Goal: Use online tool/utility

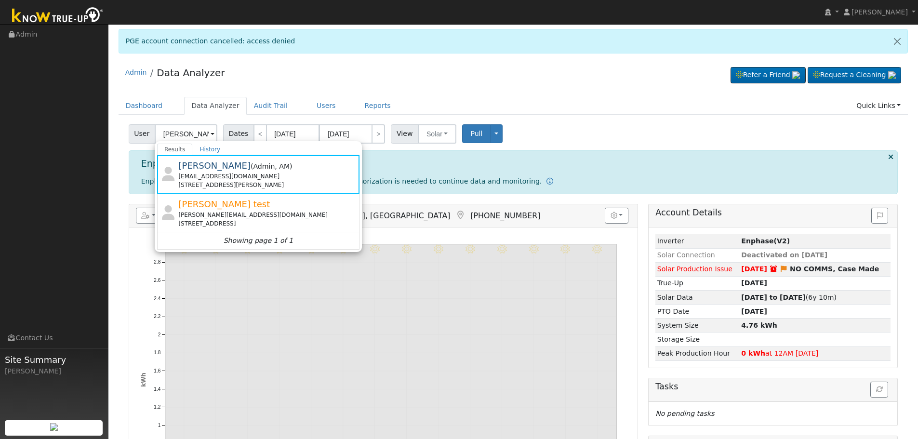
click at [177, 134] on input "Daniel Gibby" at bounding box center [186, 133] width 63 height 19
type input "Jesus Sandoval"
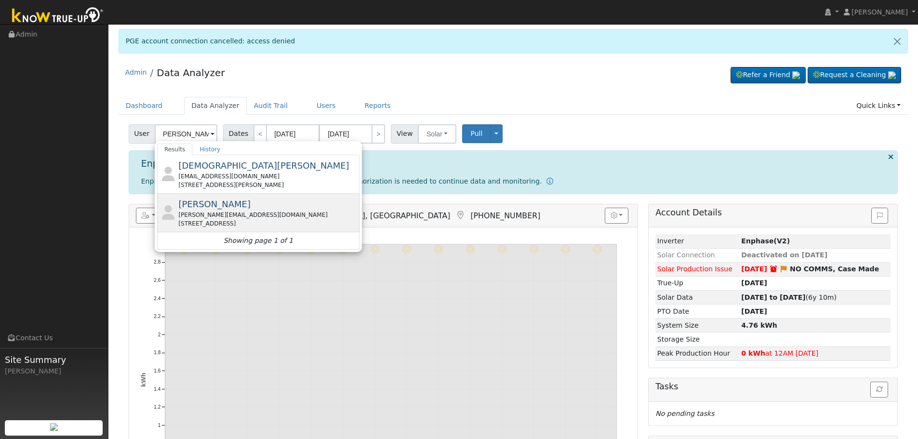
click at [302, 215] on div "sandoval.trucking@hotmail.com" at bounding box center [267, 214] width 179 height 9
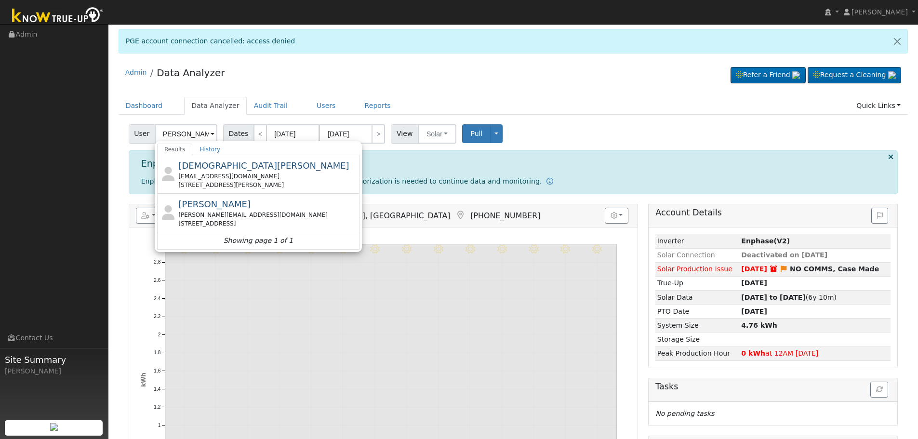
scroll to position [0, 0]
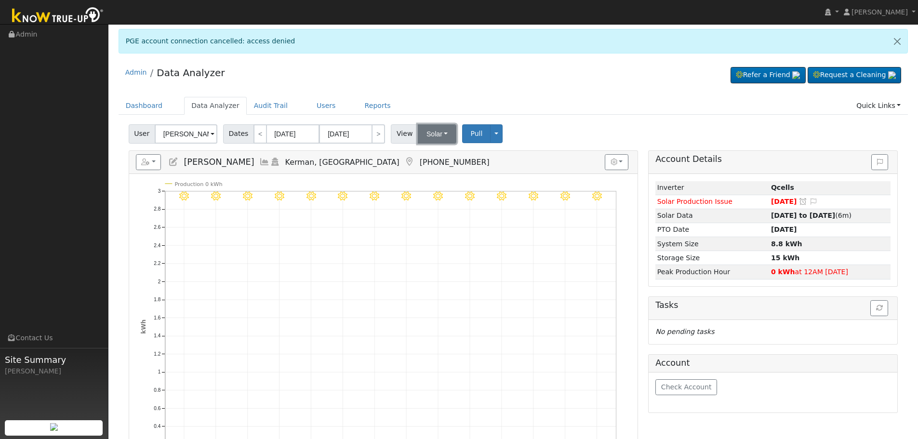
click at [427, 133] on button "Solar" at bounding box center [437, 133] width 39 height 19
click at [436, 149] on link "Utility" at bounding box center [449, 154] width 67 height 13
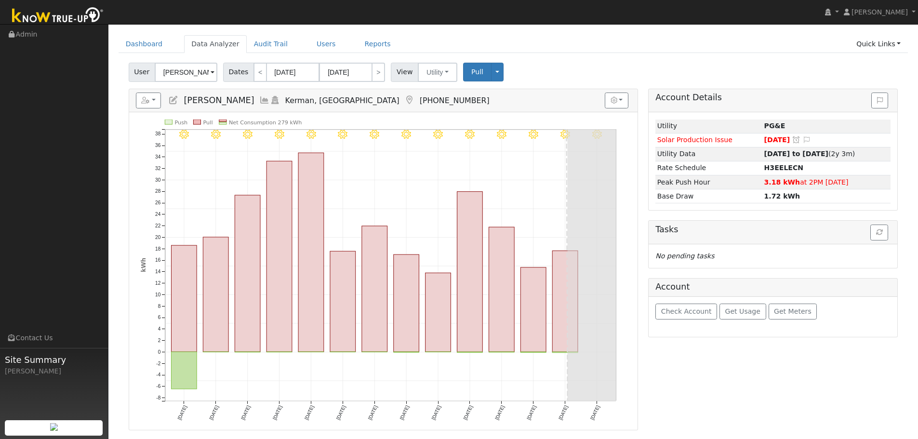
scroll to position [48, 0]
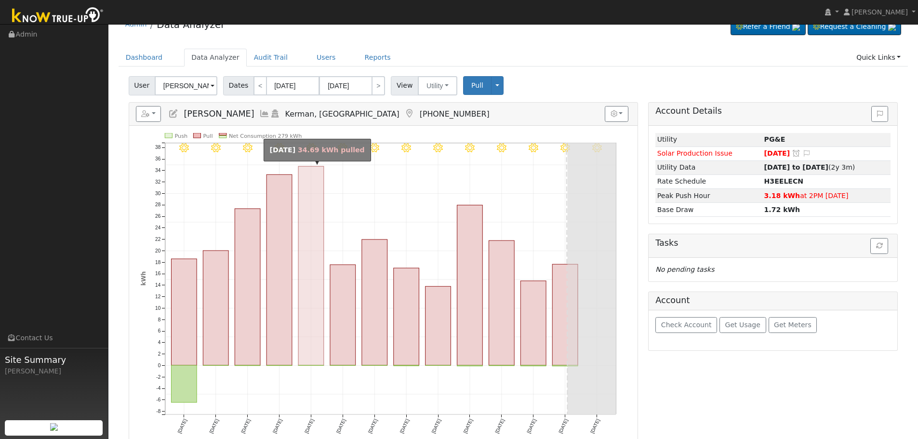
click at [309, 307] on rect "onclick=""" at bounding box center [311, 265] width 26 height 199
type input "08/11/2025"
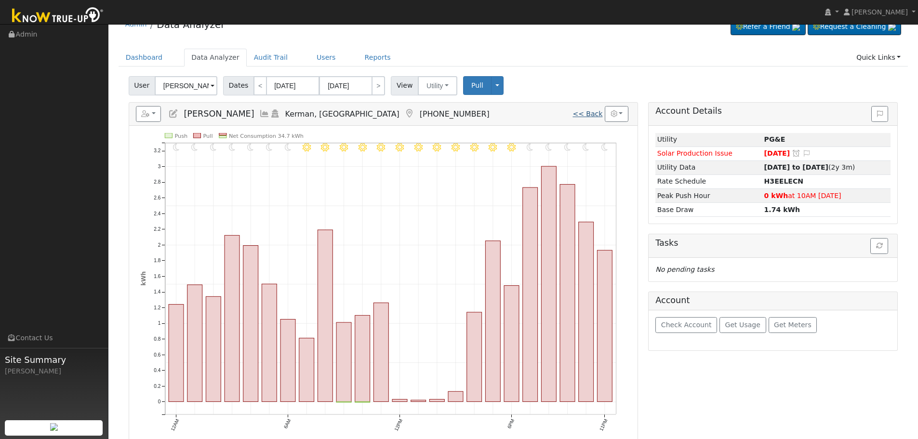
click at [582, 117] on link "<< Back" at bounding box center [587, 114] width 30 height 8
type input "08/07/2025"
type input "08/20/2025"
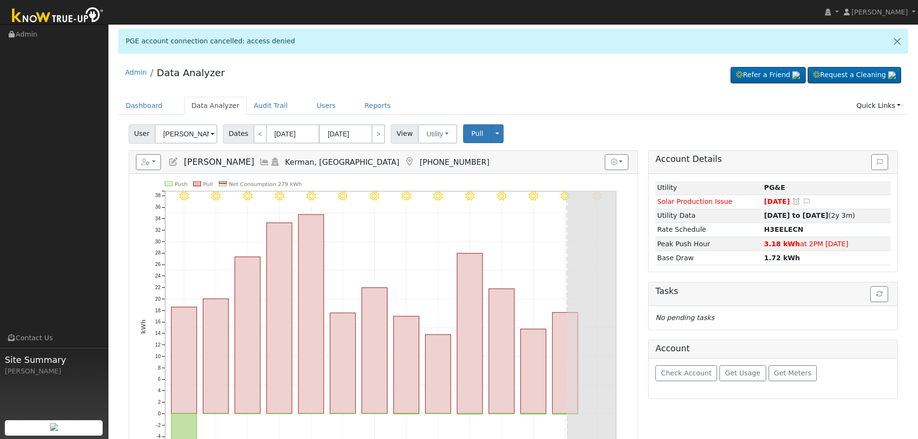
click at [404, 163] on icon at bounding box center [409, 162] width 11 height 9
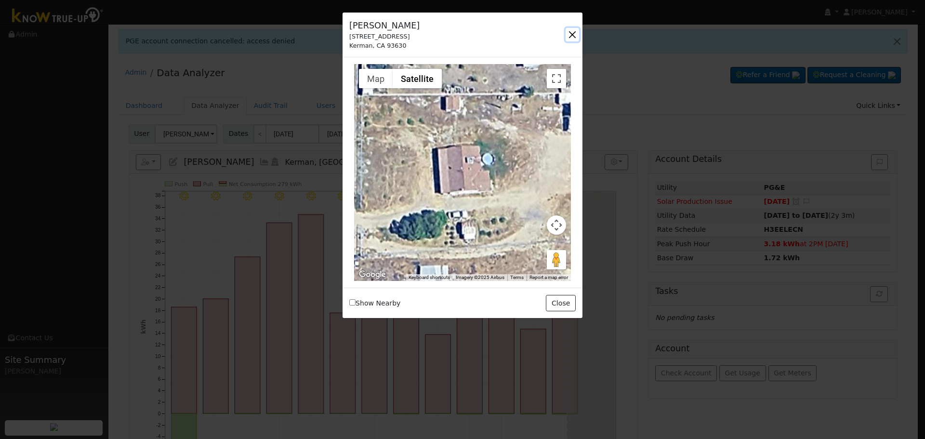
click at [574, 31] on button "button" at bounding box center [571, 34] width 13 height 13
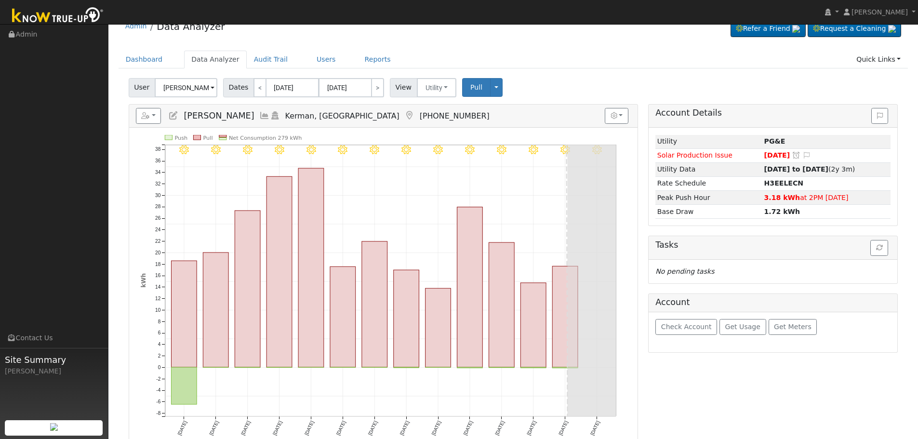
scroll to position [96, 0]
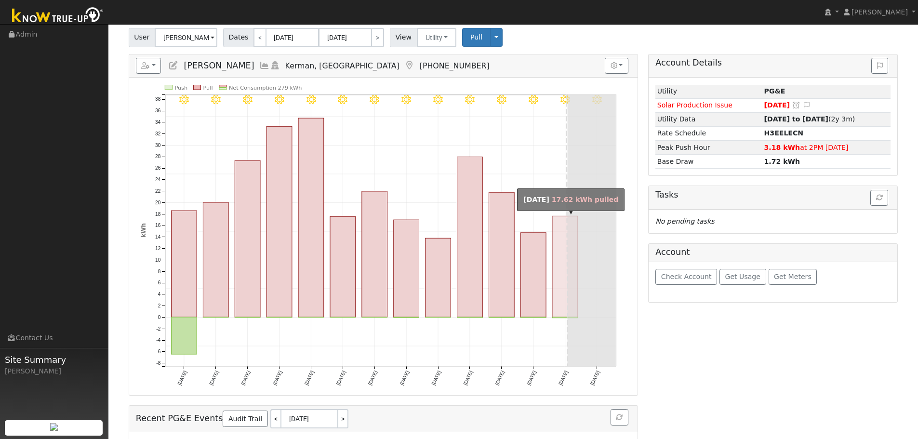
click at [557, 309] on rect "onclick=""" at bounding box center [565, 266] width 26 height 101
type input "[DATE]"
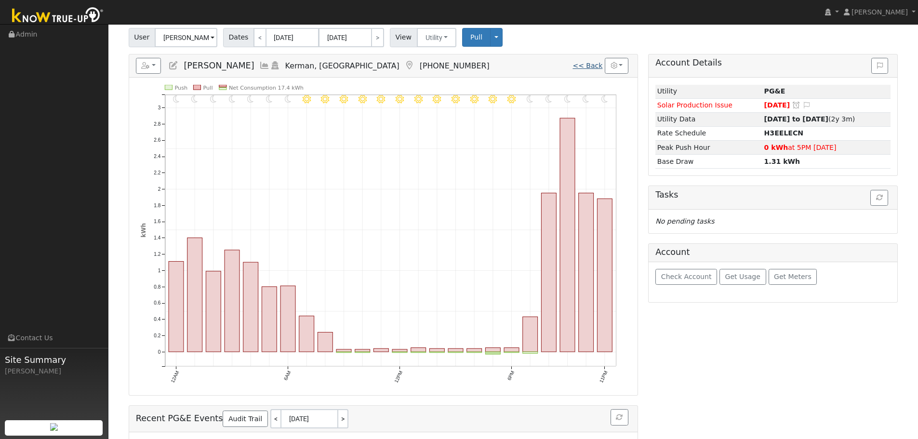
click at [593, 64] on link "<< Back" at bounding box center [587, 66] width 30 height 8
type input "08/07/2025"
type input "08/20/2025"
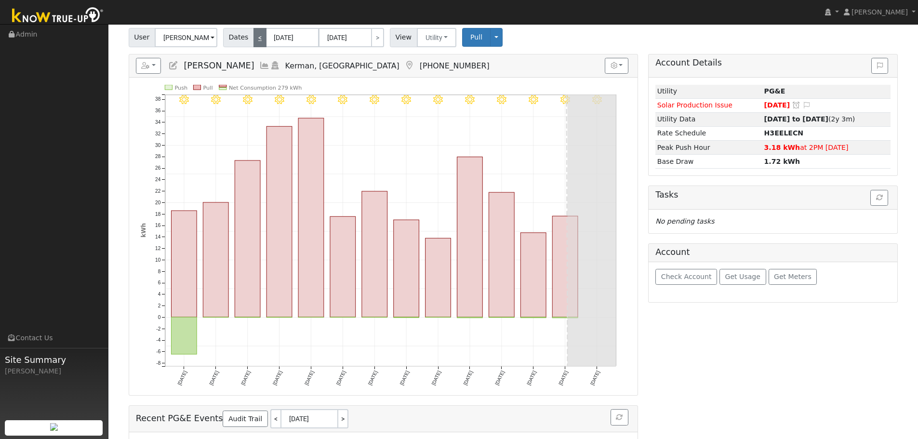
click at [256, 38] on link "<" at bounding box center [259, 37] width 13 height 19
type input "07/24/2025"
type input "08/06/2025"
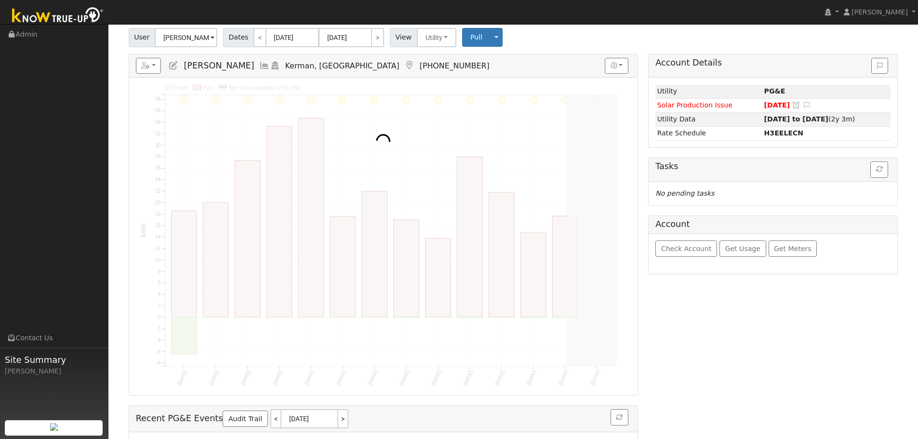
scroll to position [0, 0]
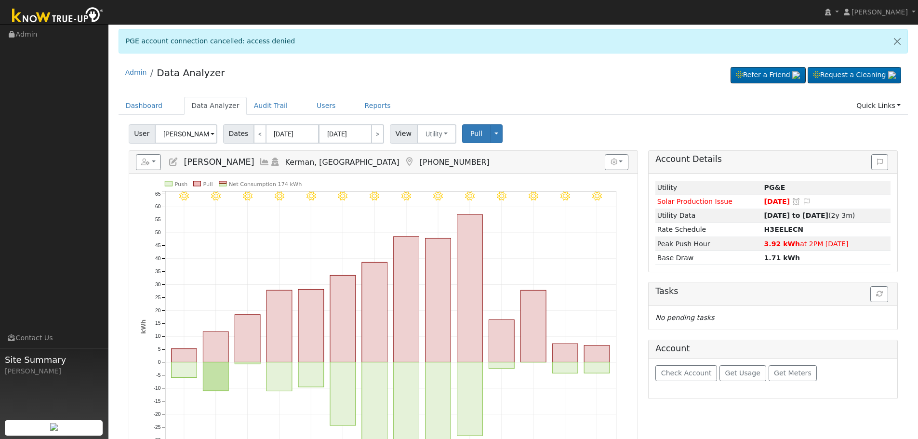
click at [259, 159] on icon at bounding box center [264, 162] width 11 height 9
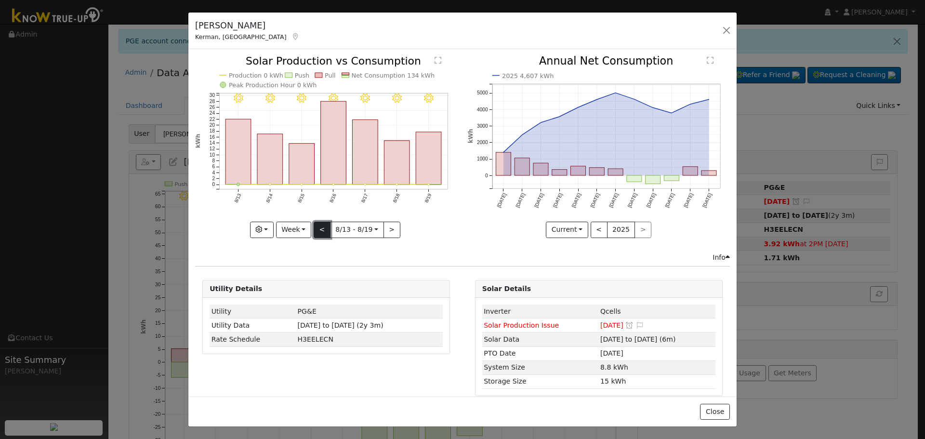
click at [315, 227] on button "<" at bounding box center [322, 230] width 17 height 16
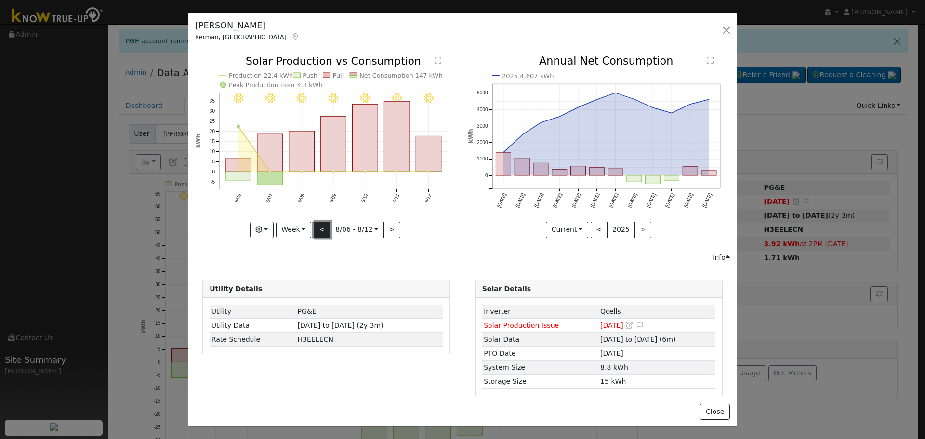
click at [315, 227] on button "<" at bounding box center [322, 230] width 17 height 16
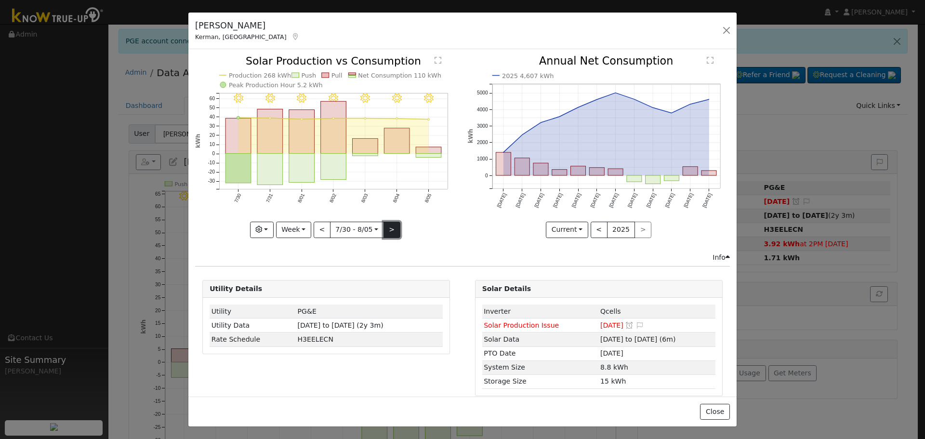
click at [390, 227] on button ">" at bounding box center [391, 230] width 17 height 16
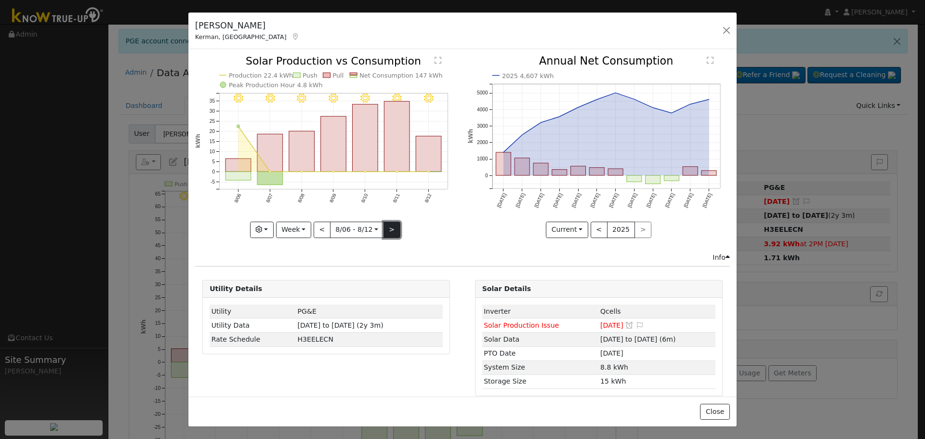
click at [390, 227] on button ">" at bounding box center [391, 230] width 17 height 16
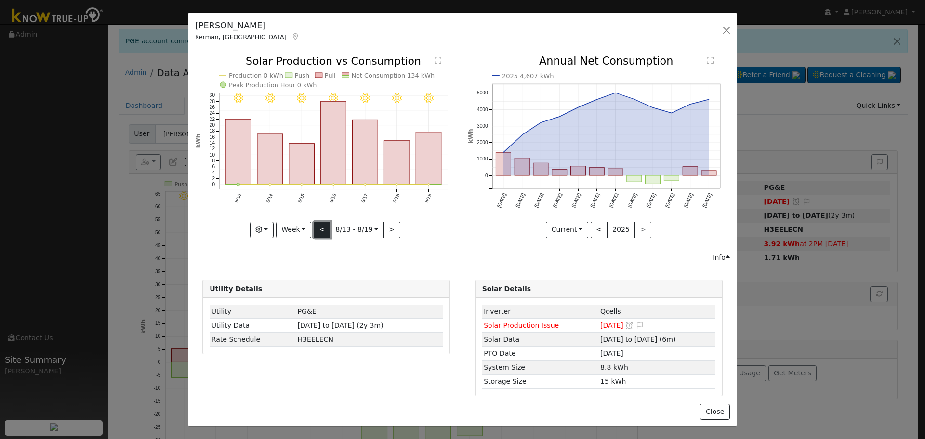
click at [322, 229] on button "<" at bounding box center [322, 230] width 17 height 16
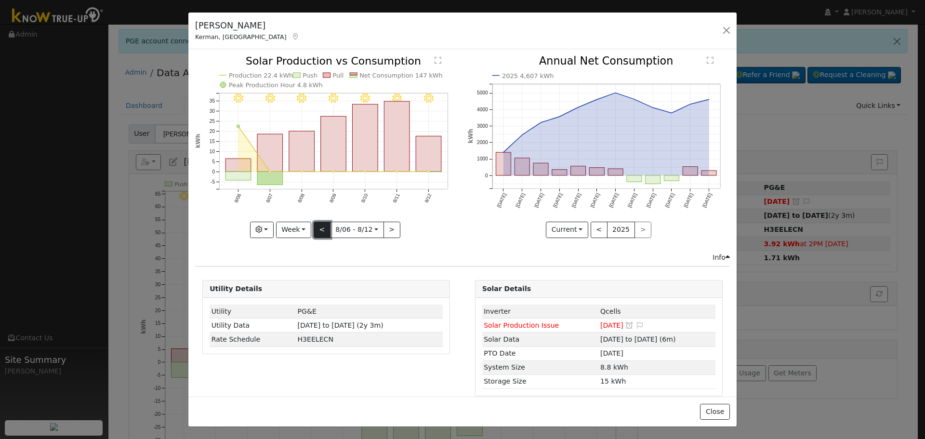
click at [322, 229] on button "<" at bounding box center [322, 230] width 17 height 16
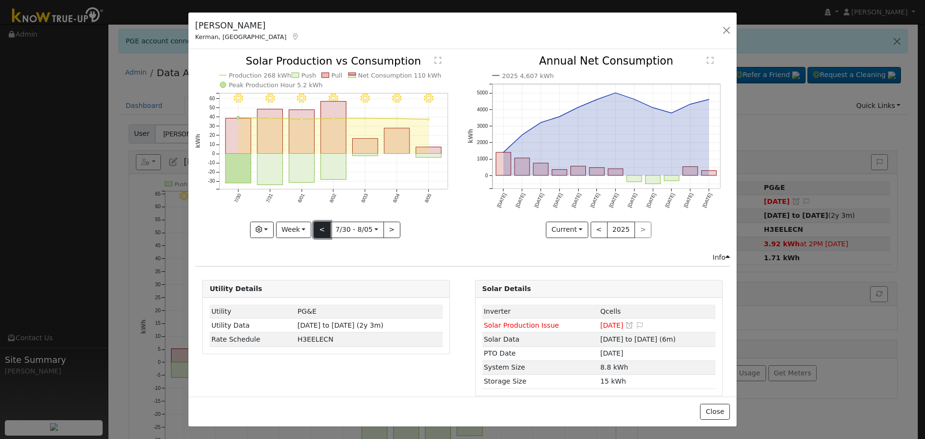
click at [322, 229] on button "<" at bounding box center [322, 230] width 17 height 16
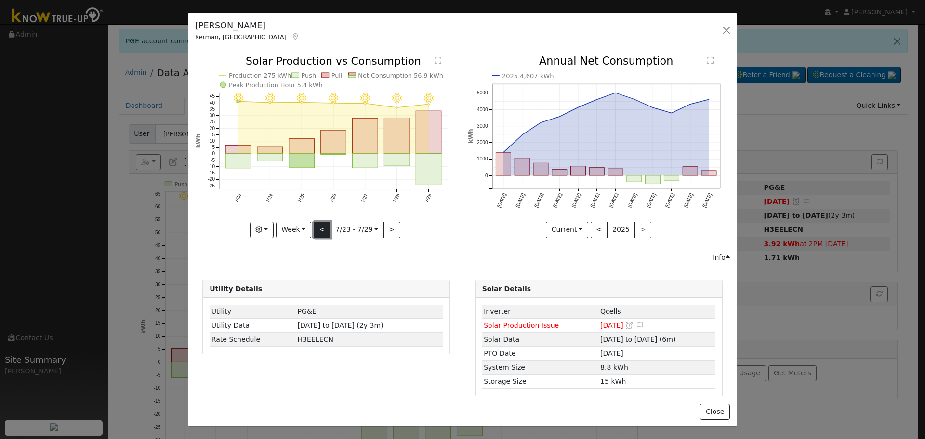
click at [322, 229] on button "<" at bounding box center [322, 230] width 17 height 16
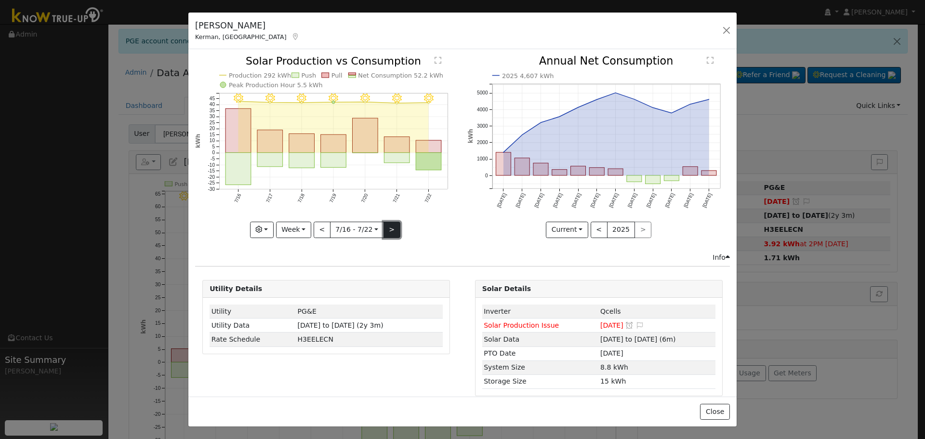
click at [394, 231] on button ">" at bounding box center [391, 230] width 17 height 16
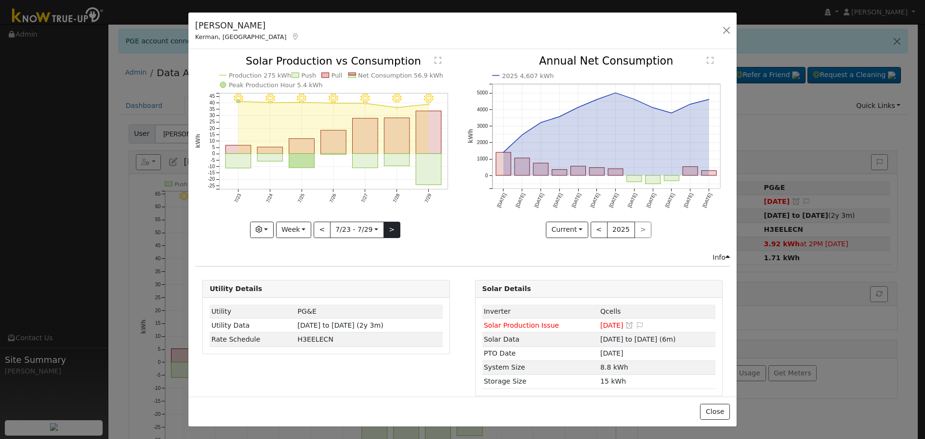
click at [394, 231] on div at bounding box center [326, 147] width 262 height 182
click at [391, 230] on button ">" at bounding box center [391, 230] width 17 height 16
type input "2025-07-30"
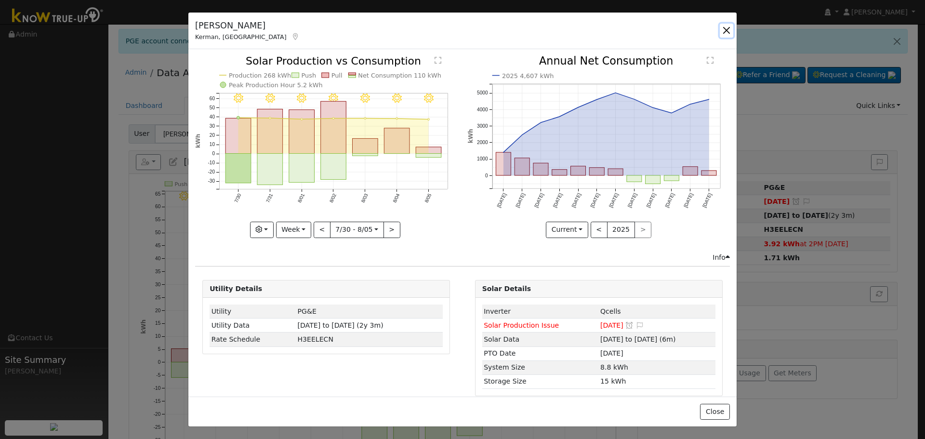
click at [723, 32] on button "button" at bounding box center [726, 30] width 13 height 13
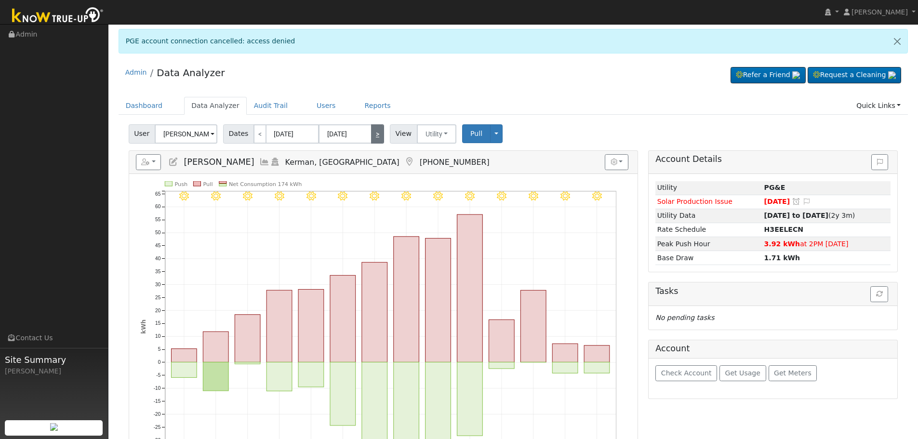
click at [377, 135] on link ">" at bounding box center [377, 133] width 13 height 19
type input "08/07/2025"
type input "08/20/2025"
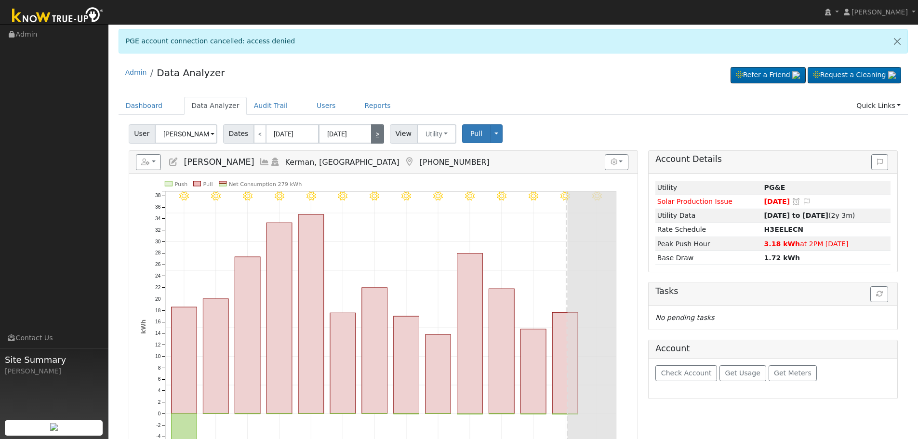
click at [377, 135] on link ">" at bounding box center [377, 133] width 13 height 19
type input "[DATE]"
type input "09/03/2025"
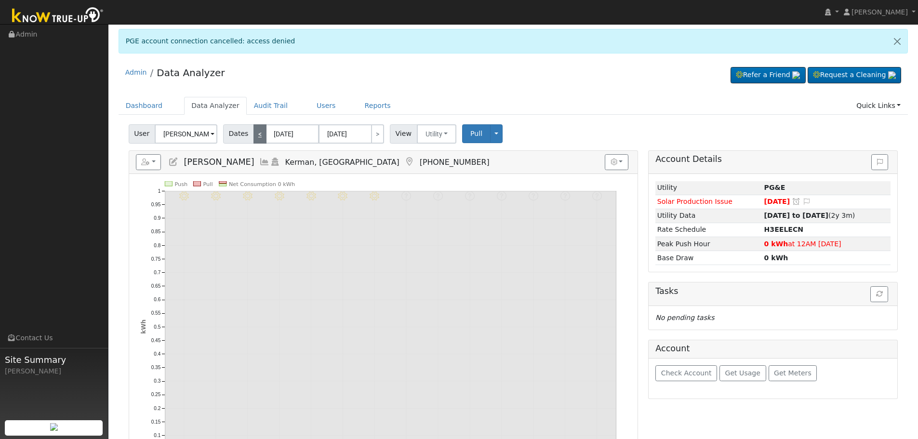
click at [255, 138] on link "<" at bounding box center [259, 133] width 13 height 19
type input "08/07/2025"
type input "08/20/2025"
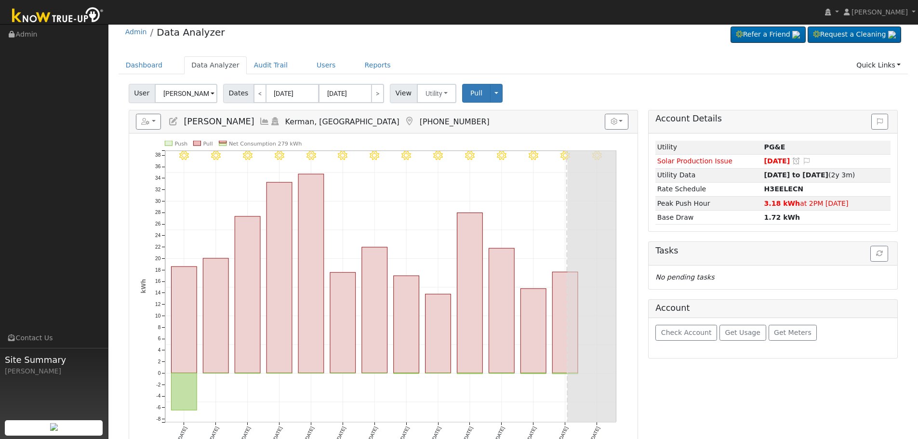
scroll to position [96, 0]
